Goal: Information Seeking & Learning: Learn about a topic

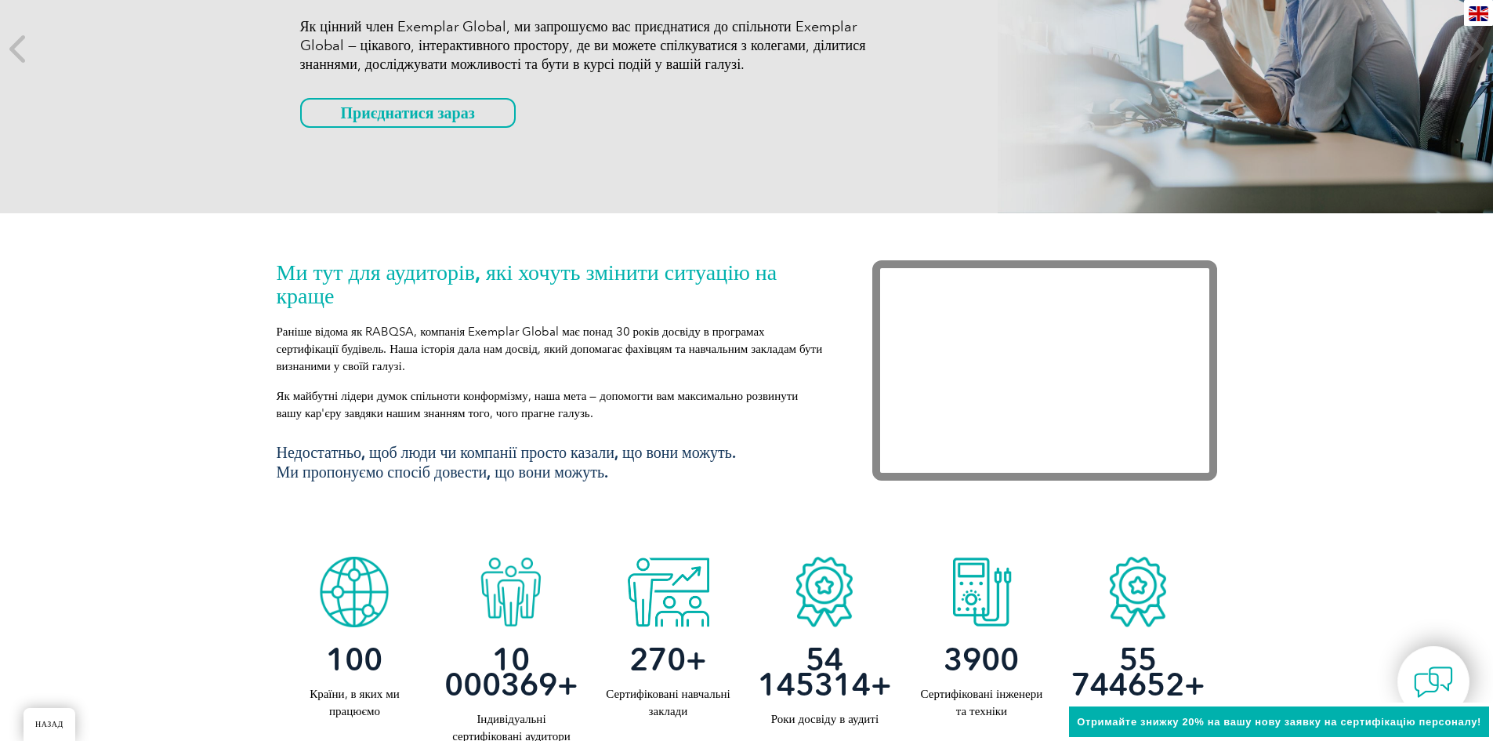
scroll to position [314, 0]
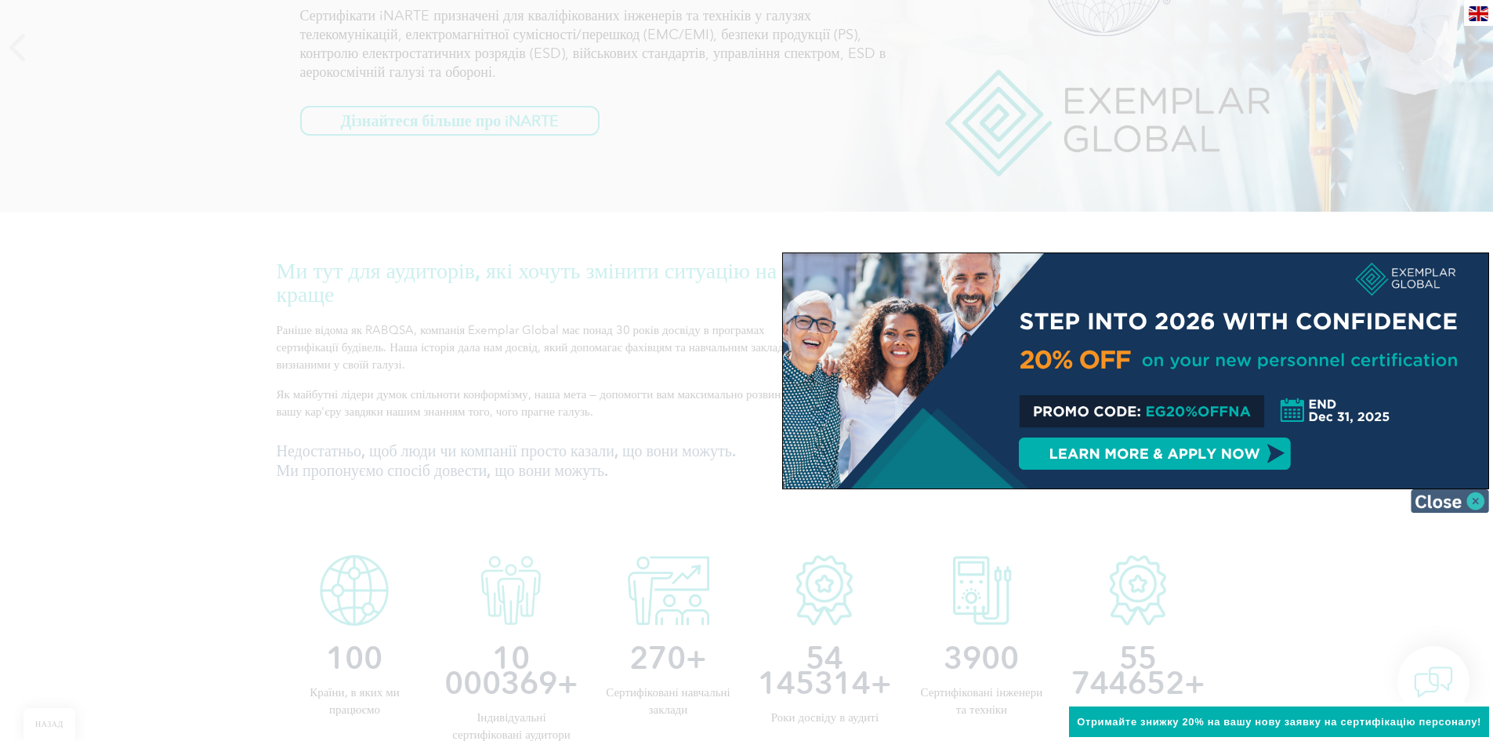
click at [1475, 500] on img at bounding box center [1450, 501] width 78 height 24
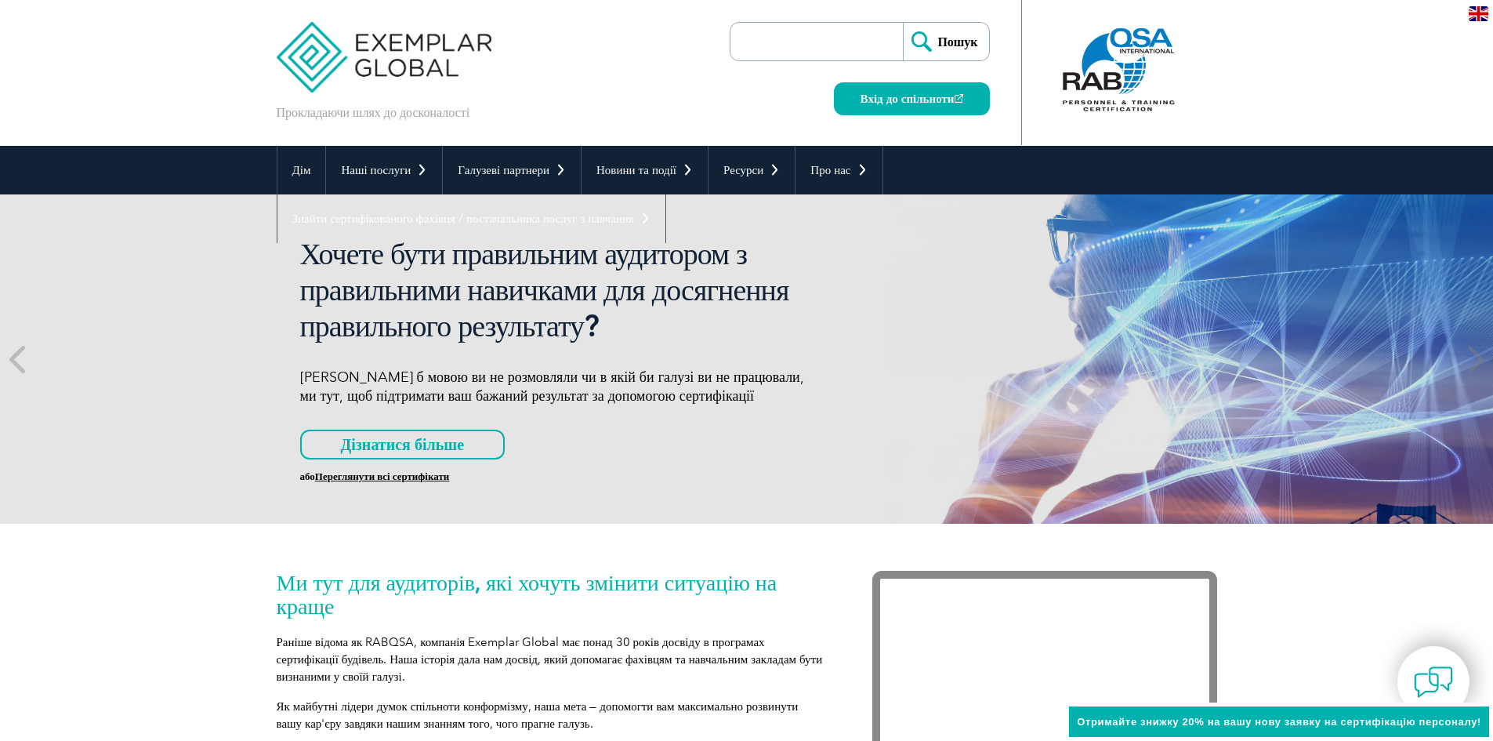
scroll to position [0, 0]
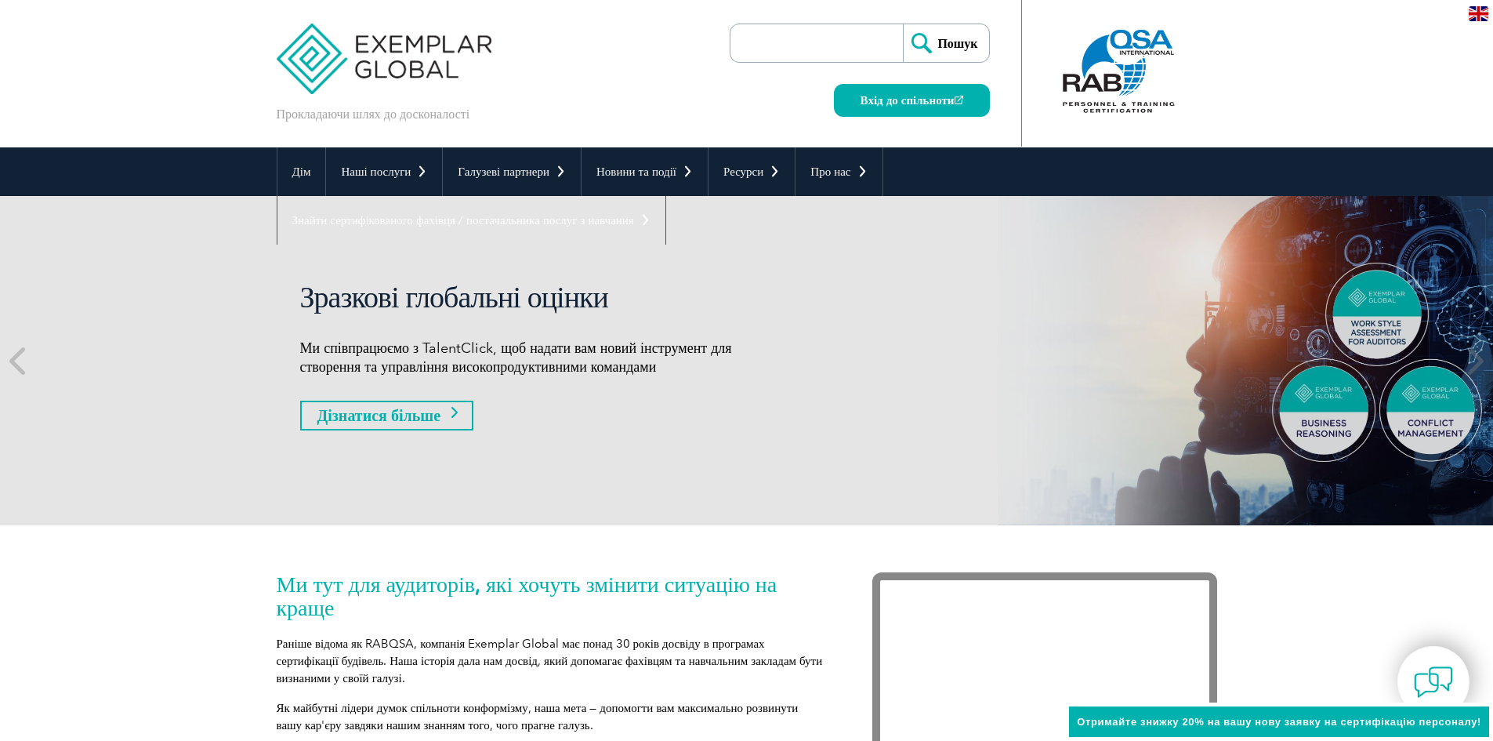
click at [445, 417] on link "Дізнатися більше" at bounding box center [387, 416] width 174 height 30
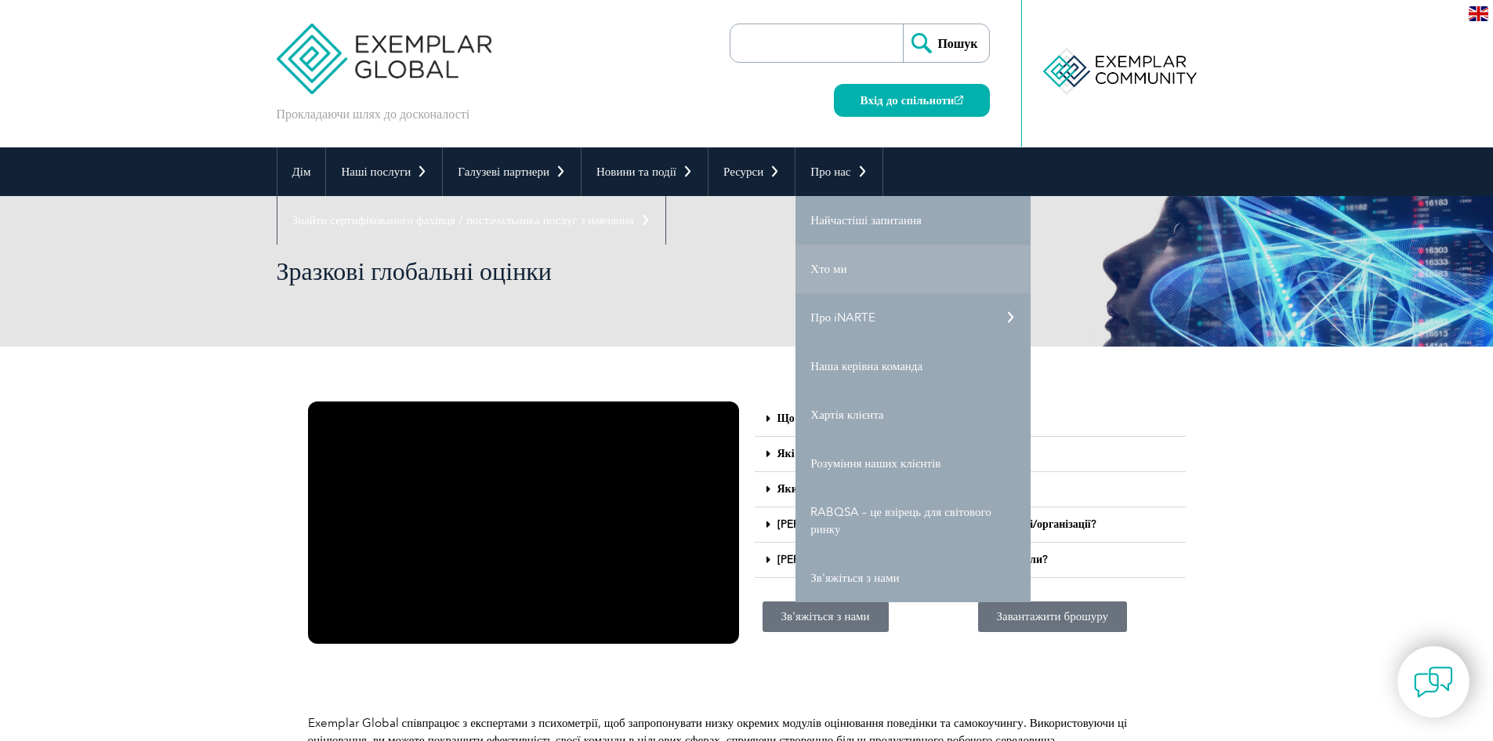
click at [847, 273] on link "Хто ми" at bounding box center [913, 269] width 235 height 49
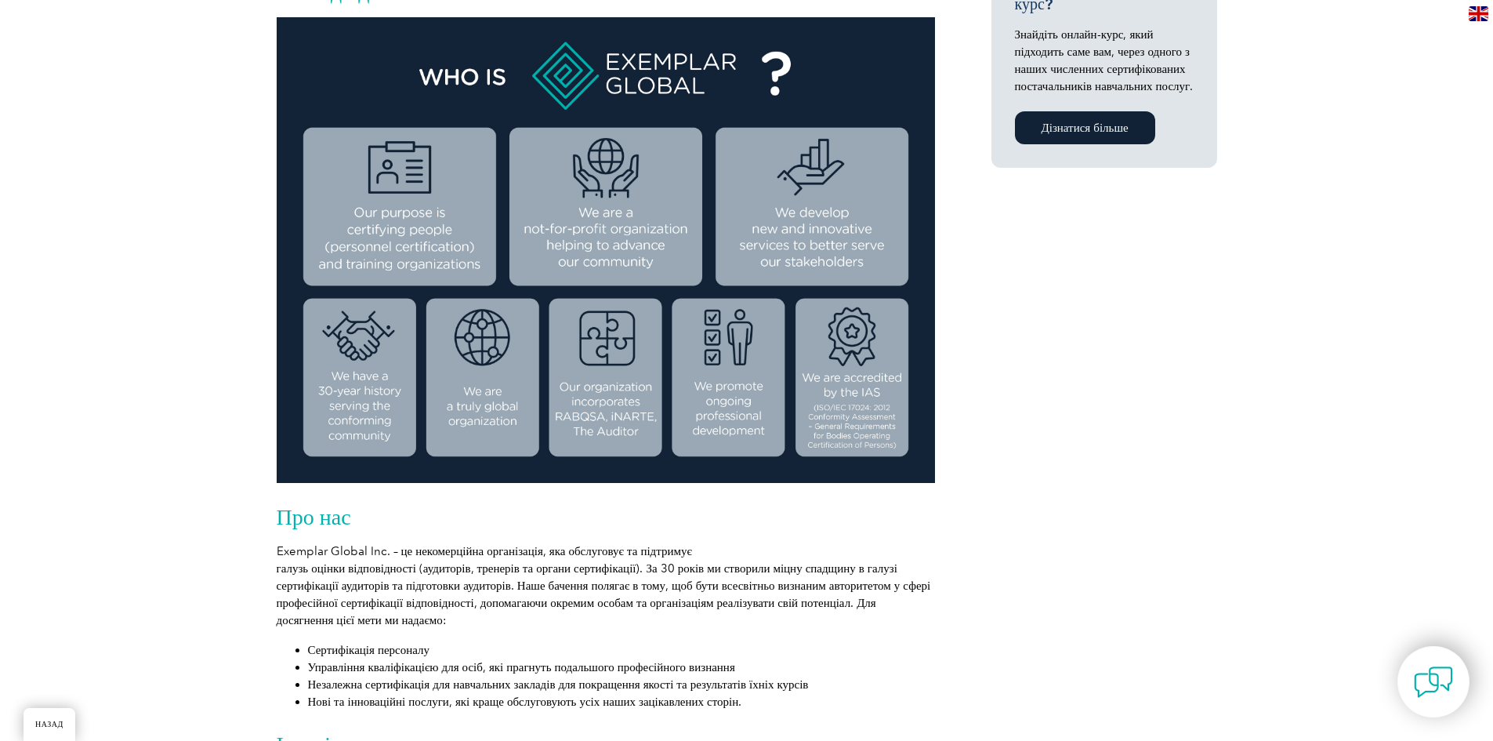
scroll to position [549, 0]
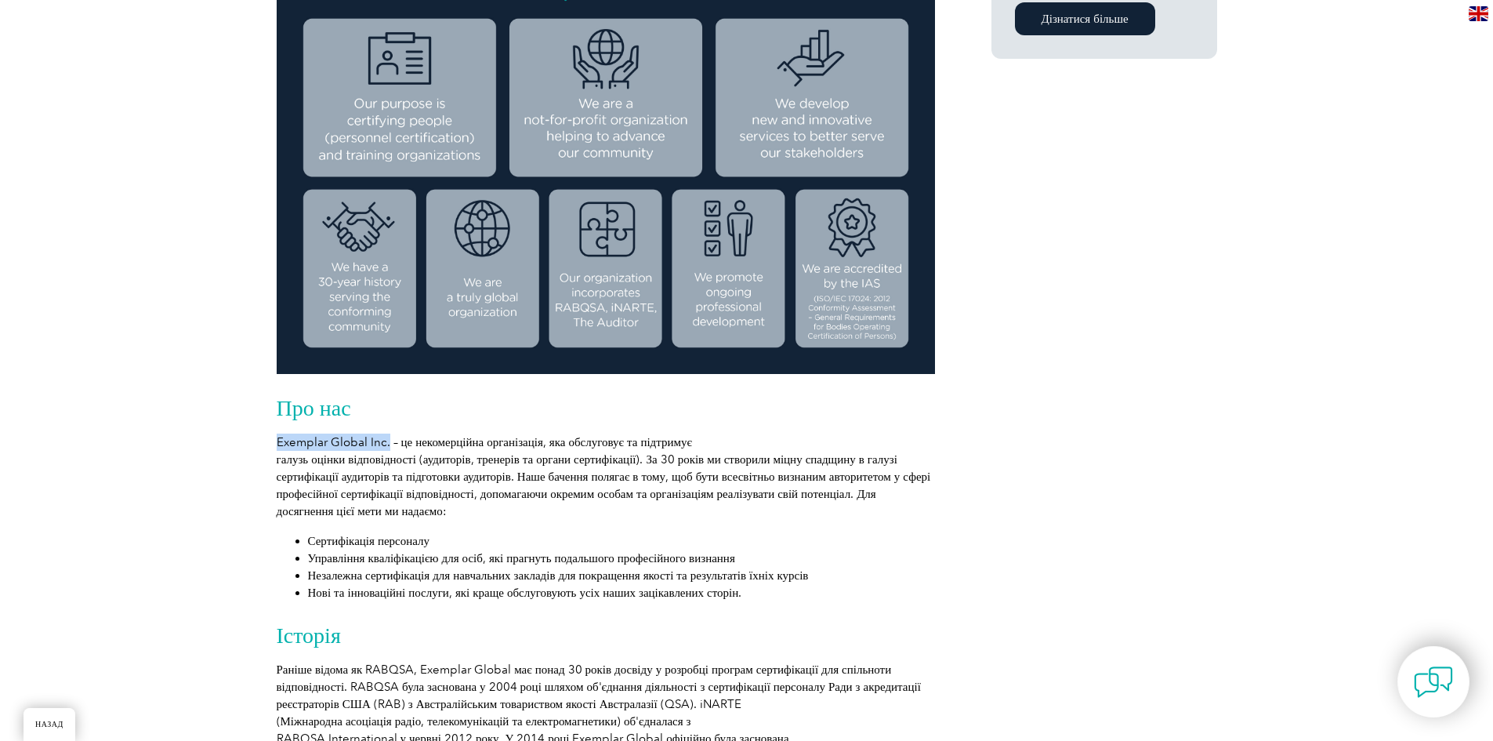
drag, startPoint x: 278, startPoint y: 442, endPoint x: 388, endPoint y: 442, distance: 109.8
click at [388, 442] on font "Exemplar Global Inc. – це некомерційна організація, яка обслуговує та підтримує" at bounding box center [484, 442] width 415 height 14
copy font "Exemplar Global Inc."
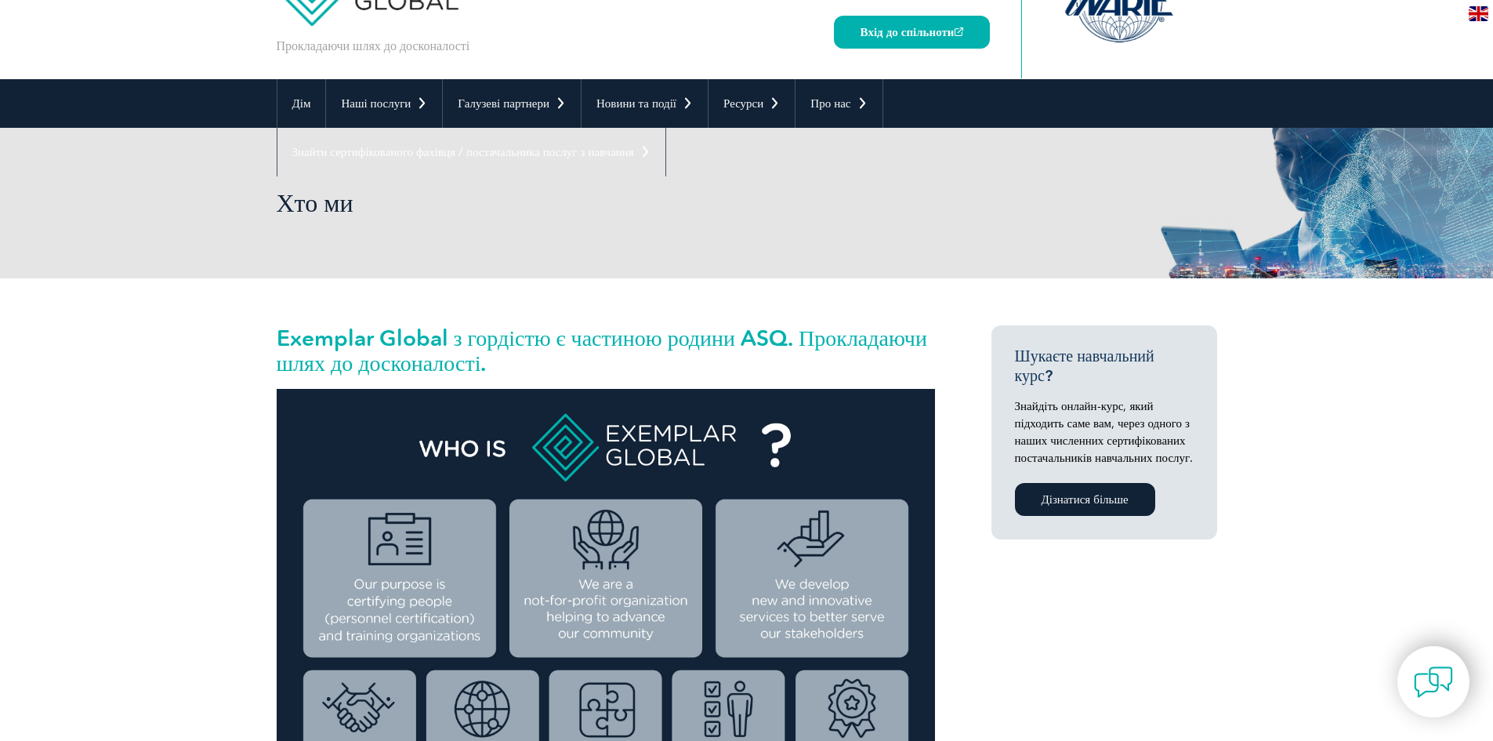
scroll to position [0, 0]
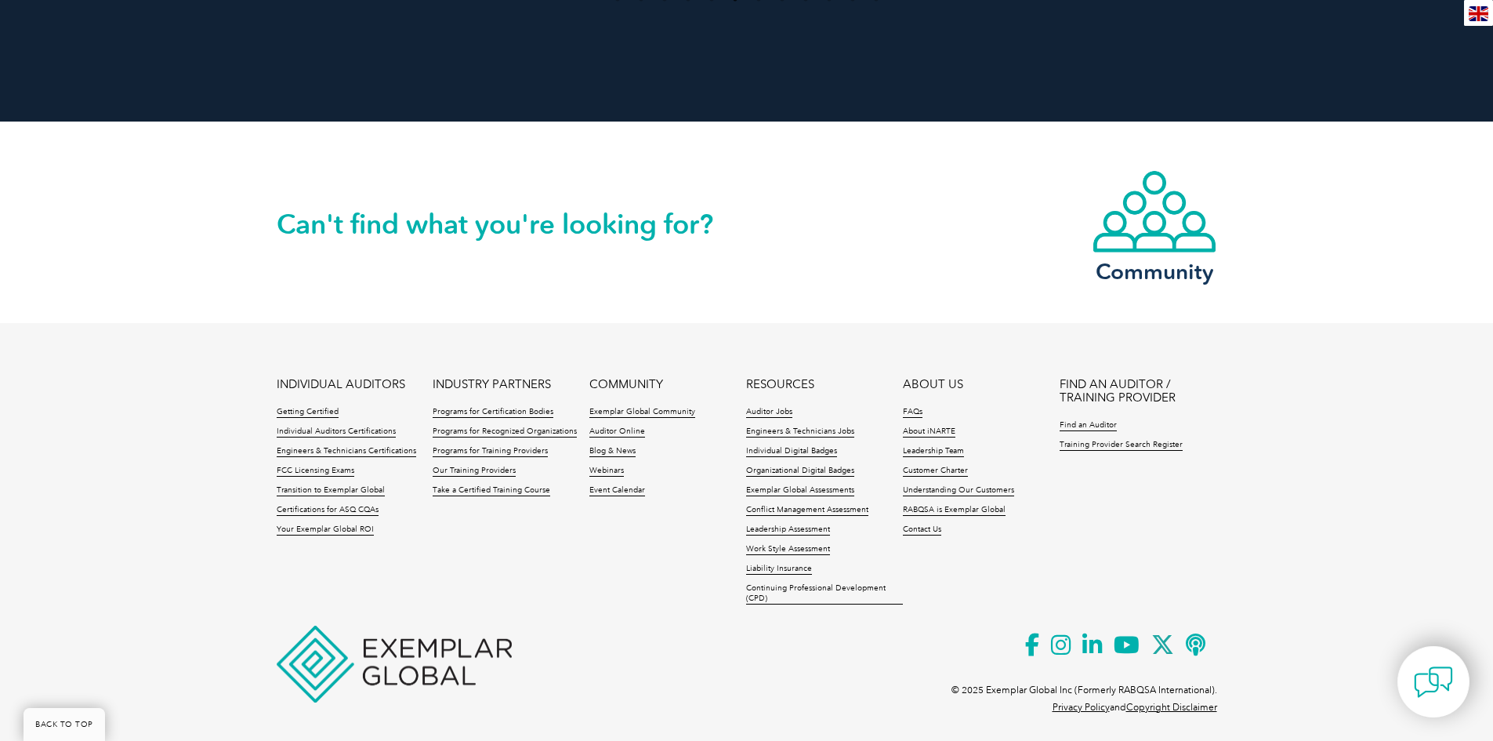
scroll to position [3554, 0]
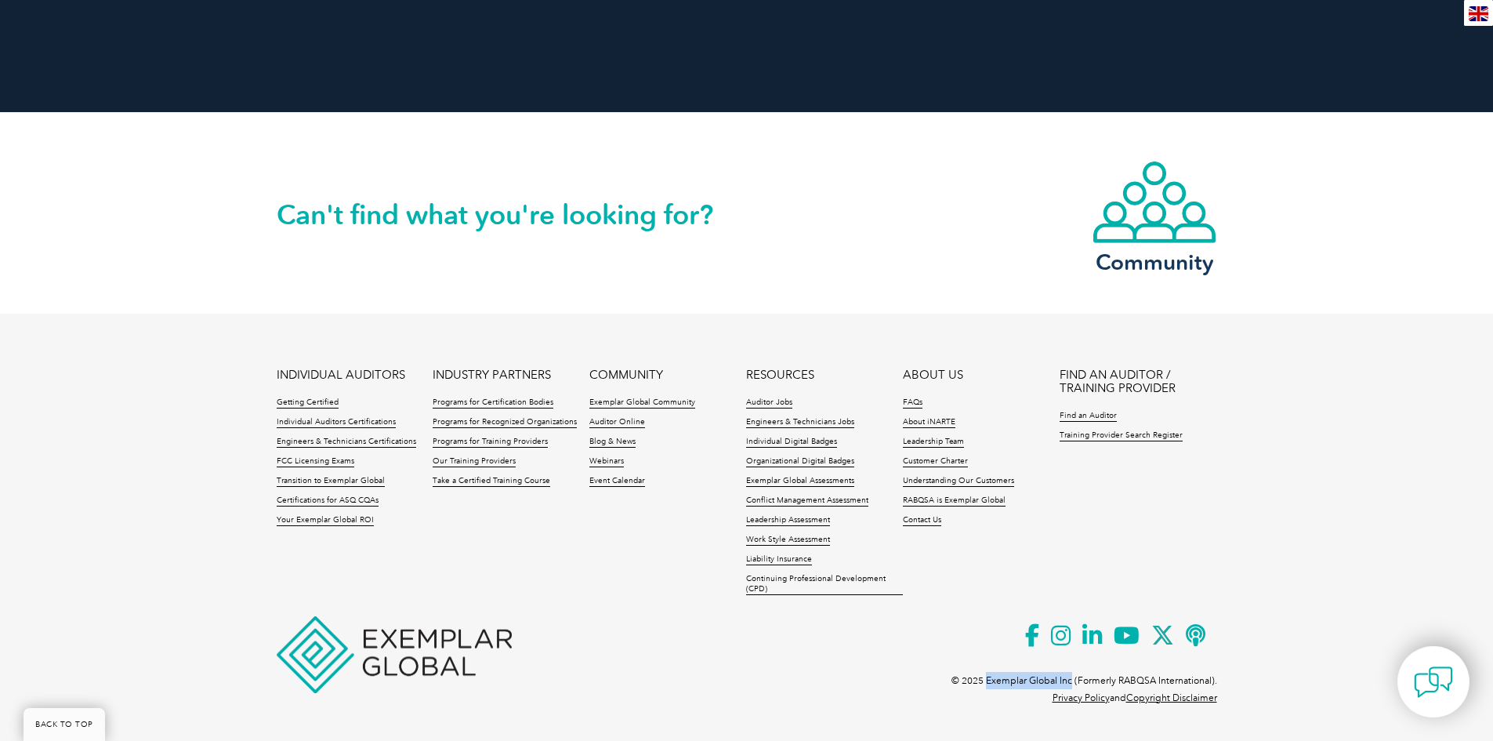
drag, startPoint x: 986, startPoint y: 680, endPoint x: 1072, endPoint y: 687, distance: 85.7
click at [1072, 687] on p "© 2025 Exemplar Global Inc (Formerly RABQSA International)." at bounding box center [1085, 680] width 266 height 17
copy p "Exemplar Global Inc"
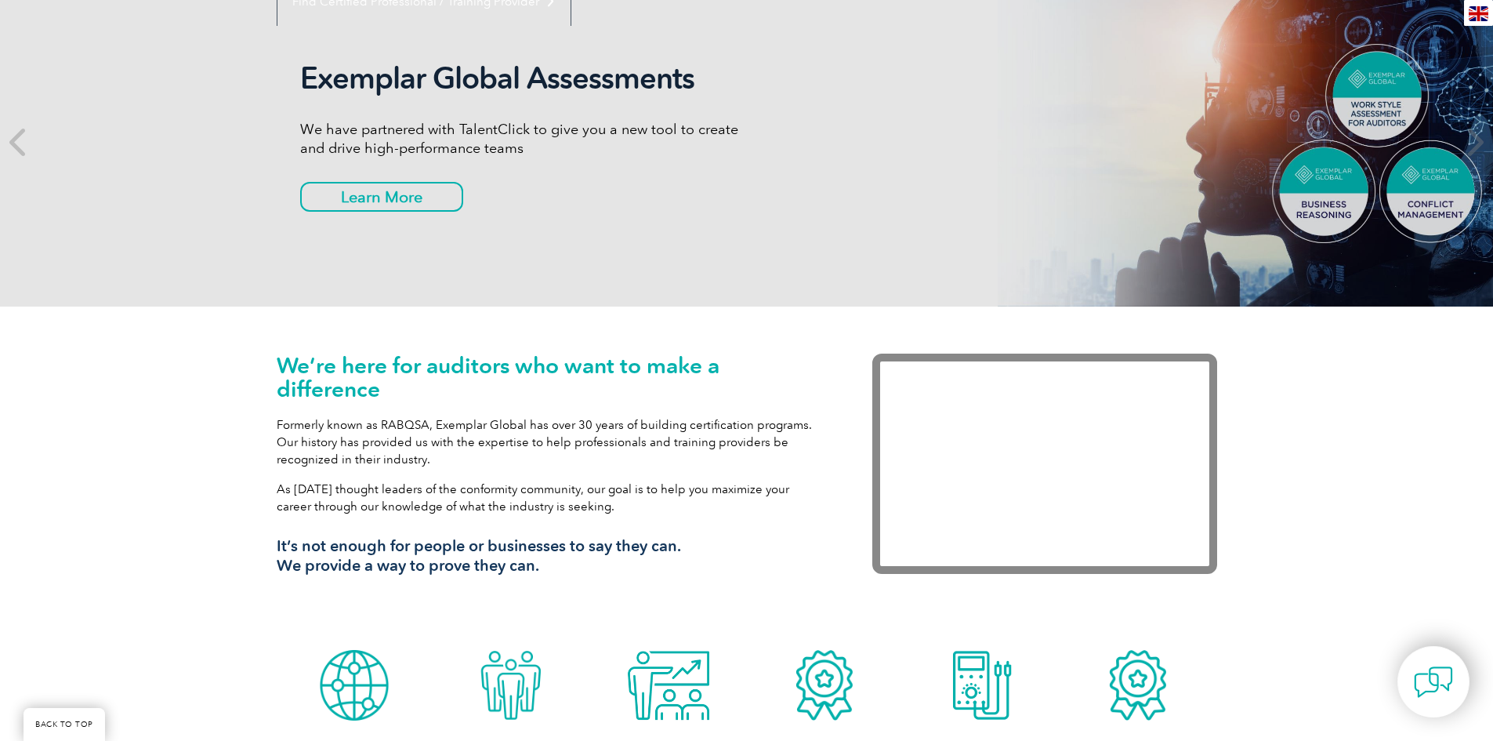
scroll to position [0, 0]
